Goal: Information Seeking & Learning: Learn about a topic

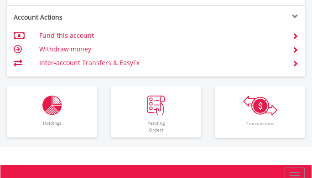
scroll to position [786, 0]
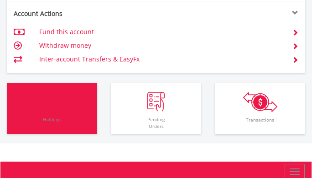
click at [50, 104] on img "button" at bounding box center [52, 102] width 20 height 20
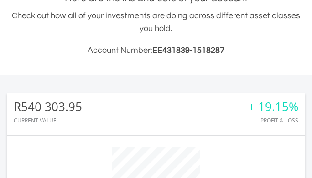
scroll to position [0, 0]
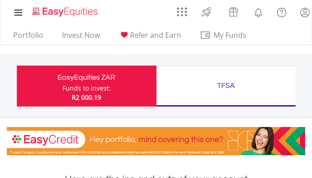
click at [226, 84] on div "TFSA" at bounding box center [226, 85] width 129 height 13
click at [226, 83] on div "TFSA" at bounding box center [226, 85] width 129 height 13
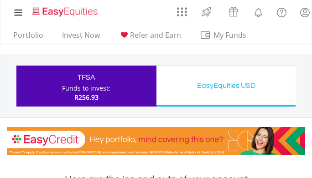
click at [223, 84] on div "EasyEquities USD" at bounding box center [226, 85] width 129 height 13
click at [224, 83] on div "EasyEquities USD" at bounding box center [226, 85] width 129 height 13
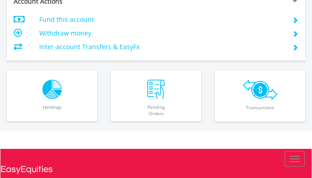
scroll to position [735, 0]
click at [49, 89] on img "button" at bounding box center [52, 90] width 20 height 20
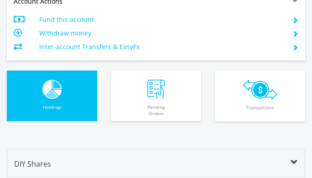
scroll to position [883, 0]
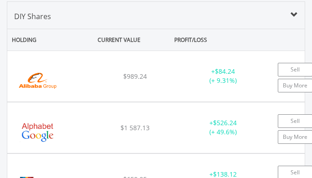
click at [47, 68] on img at bounding box center [38, 81] width 52 height 32
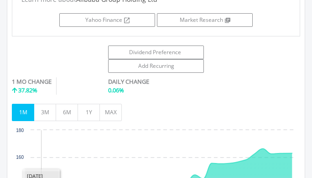
scroll to position [1105, 0]
click at [109, 109] on button "MAX" at bounding box center [111, 112] width 22 height 17
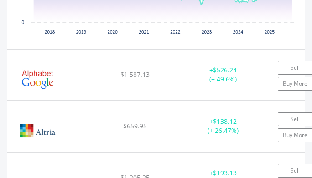
scroll to position [1327, 0]
click at [57, 65] on img at bounding box center [38, 79] width 52 height 32
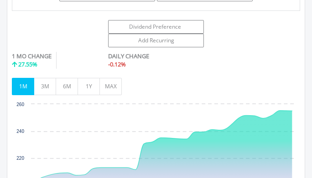
scroll to position [1574, 0]
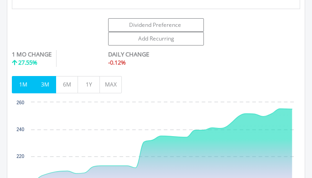
click at [41, 82] on button "3M" at bounding box center [45, 84] width 22 height 17
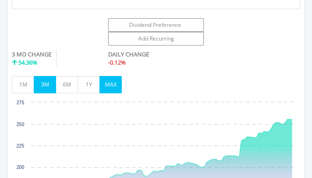
click at [110, 79] on button "MAX" at bounding box center [111, 84] width 22 height 17
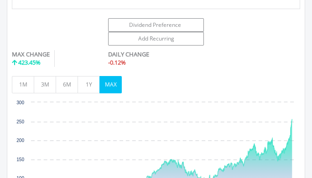
click at [292, 120] on icon "Interactive chart" at bounding box center [163, 159] width 259 height 79
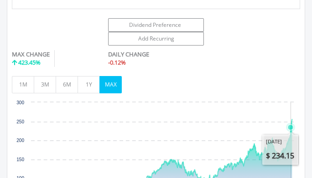
click at [293, 125] on icon "Interactive chart" at bounding box center [290, 127] width 5 height 5
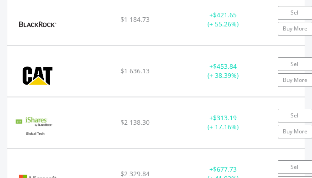
scroll to position [1926, 0]
click at [51, 65] on img at bounding box center [38, 76] width 52 height 32
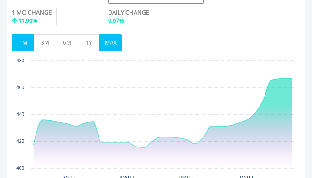
click at [107, 37] on button "MAX" at bounding box center [111, 42] width 22 height 17
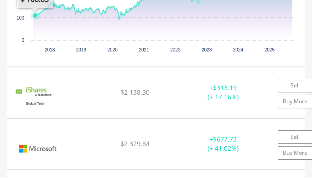
scroll to position [2347, 0]
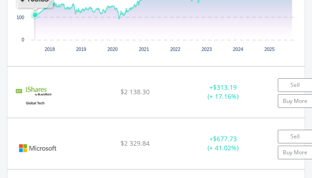
click at [54, 86] on img at bounding box center [35, 97] width 46 height 32
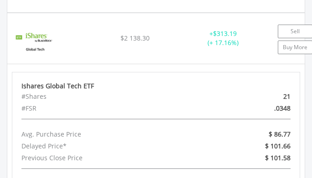
scroll to position [2401, 0]
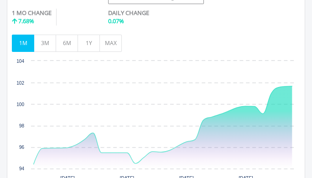
click at [105, 35] on button "MAX" at bounding box center [111, 43] width 22 height 17
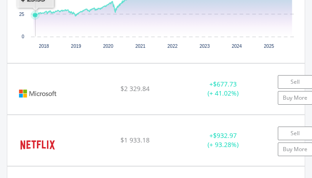
scroll to position [2794, 0]
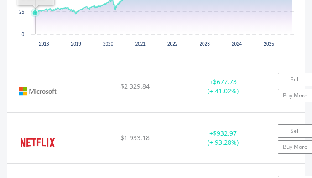
click at [47, 77] on img at bounding box center [38, 91] width 52 height 32
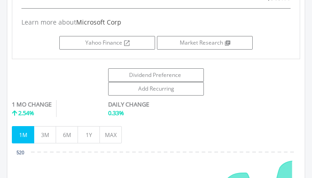
scroll to position [3039, 0]
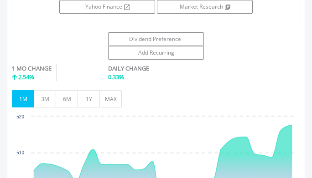
click at [46, 94] on button "3M" at bounding box center [45, 98] width 22 height 17
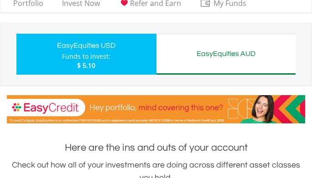
scroll to position [0, 0]
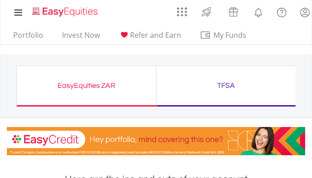
click at [79, 83] on div "EasyEquities ZAR" at bounding box center [86, 85] width 128 height 13
click at [76, 83] on div "EasyEquities ZAR" at bounding box center [86, 85] width 128 height 13
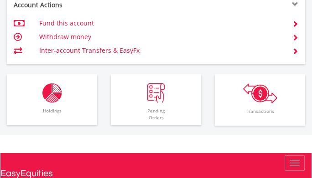
scroll to position [796, 0]
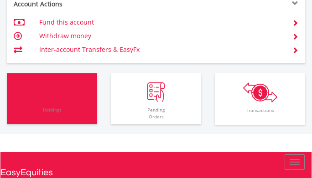
click at [50, 94] on img "button" at bounding box center [52, 93] width 20 height 20
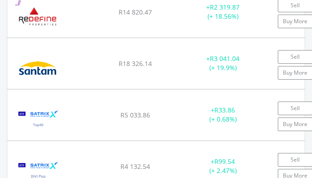
scroll to position [2095, 0]
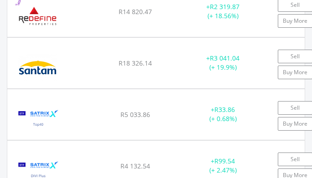
click at [51, 105] on img at bounding box center [38, 119] width 52 height 32
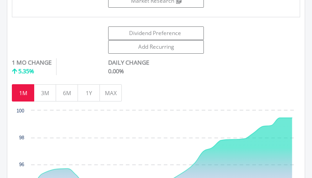
scroll to position [2374, 0]
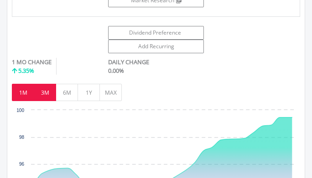
click at [44, 88] on button "3M" at bounding box center [45, 92] width 22 height 17
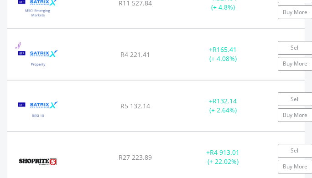
scroll to position [2713, 0]
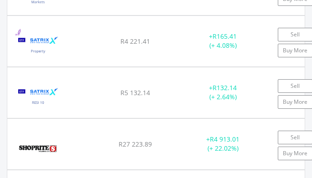
click at [89, 79] on div "﻿ Satrix RESI ETF R5 000.00 R5 132.14 R108.28 + R132.14 (+ 2.64%) Sell Buy More" at bounding box center [156, 93] width 298 height 51
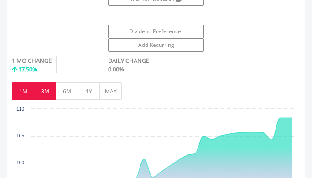
click at [43, 87] on button "3M" at bounding box center [45, 91] width 22 height 17
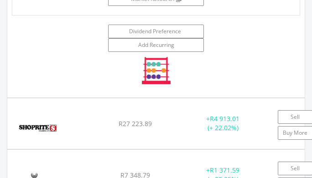
scroll to position [2972, 0]
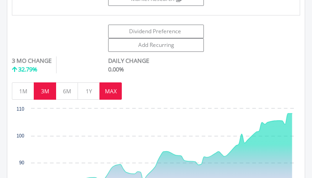
click at [110, 84] on button "MAX" at bounding box center [111, 91] width 22 height 17
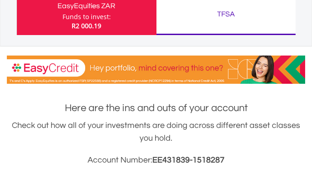
scroll to position [0, 0]
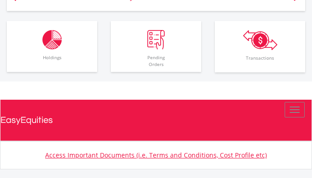
scroll to position [849, 0]
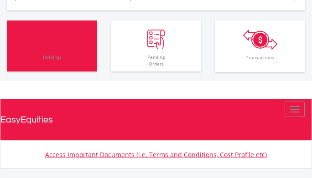
click at [52, 46] on img "button" at bounding box center [52, 40] width 20 height 20
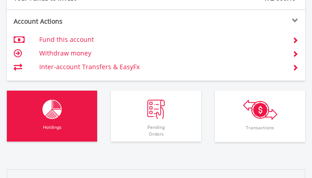
scroll to position [777, 0]
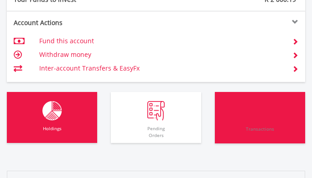
click at [268, 107] on img "button" at bounding box center [260, 111] width 34 height 20
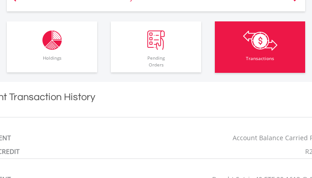
scroll to position [844, 0]
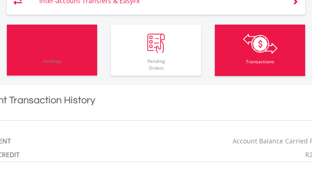
click at [48, 40] on img "button" at bounding box center [52, 44] width 20 height 20
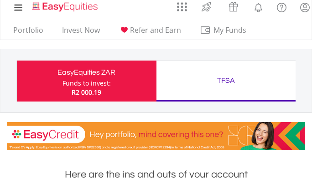
scroll to position [0, 0]
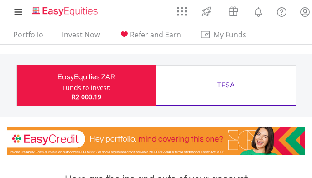
click at [226, 83] on div "TFSA" at bounding box center [226, 85] width 129 height 13
click at [224, 78] on div "TFSA Funds to invest: R2 000.19" at bounding box center [227, 85] width 140 height 41
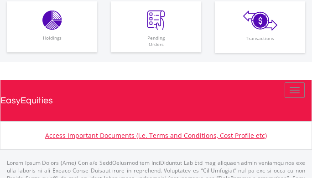
scroll to position [836, 0]
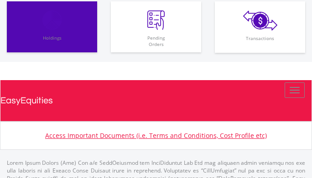
click at [54, 19] on img "button" at bounding box center [52, 20] width 20 height 20
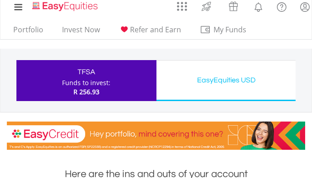
scroll to position [0, 0]
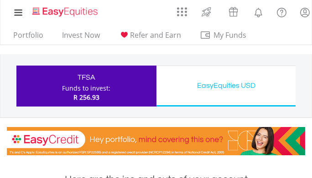
click at [221, 80] on div "EasyEquities USD" at bounding box center [226, 85] width 129 height 13
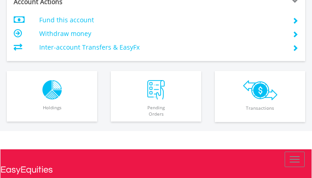
scroll to position [749, 0]
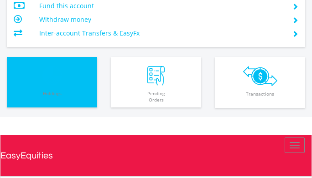
click at [53, 73] on img "button" at bounding box center [52, 76] width 20 height 20
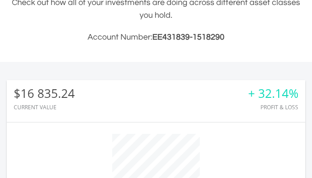
scroll to position [0, 0]
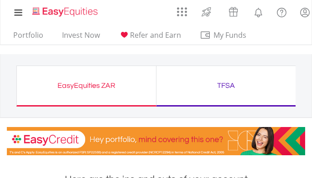
click at [81, 84] on div "EasyEquities ZAR" at bounding box center [86, 85] width 128 height 13
click at [80, 88] on div "EasyEquities ZAR" at bounding box center [86, 85] width 128 height 13
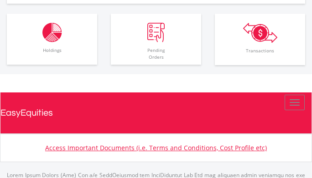
scroll to position [853, 0]
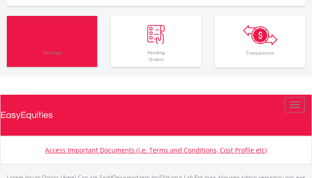
click at [46, 34] on img "button" at bounding box center [52, 35] width 20 height 20
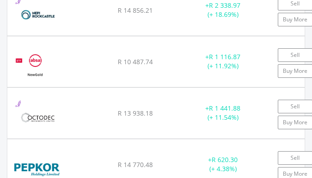
scroll to position [1839, 0]
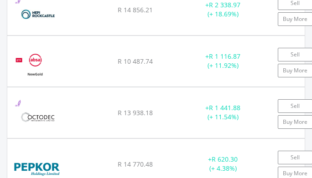
click at [61, 49] on div "NewGold ETF" at bounding box center [48, 65] width 73 height 37
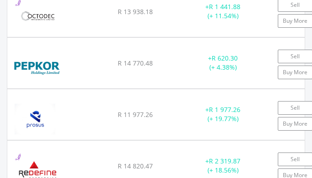
scroll to position [2331, 0]
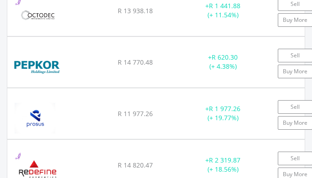
click at [55, 102] on img at bounding box center [35, 118] width 46 height 32
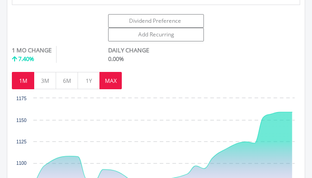
click at [110, 72] on button "MAX" at bounding box center [111, 80] width 22 height 17
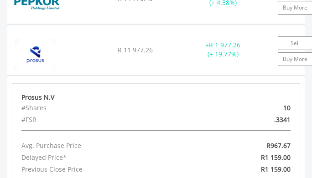
scroll to position [2394, 0]
